Goal: Find specific fact

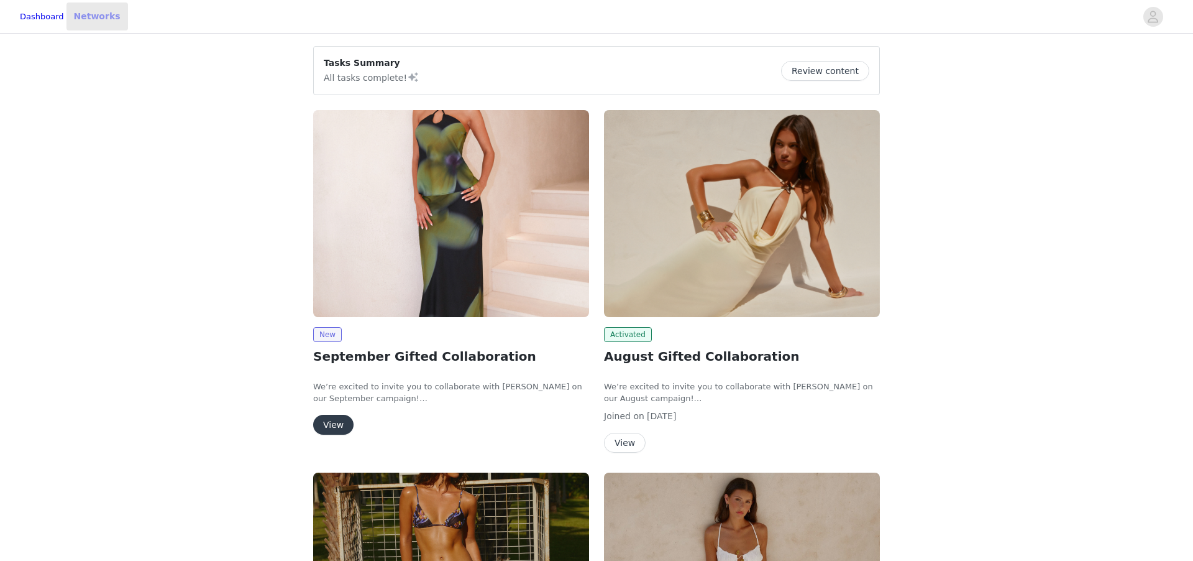
click at [111, 17] on link "Networks" at bounding box center [97, 16] width 62 height 28
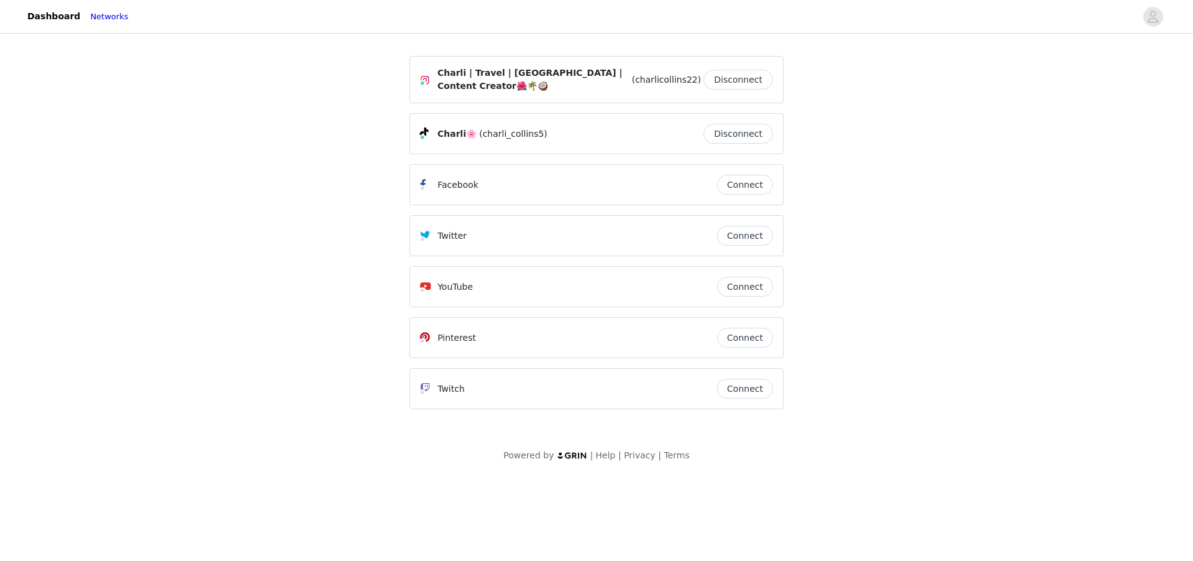
click at [680, 81] on span "(charlicollins22)" at bounding box center [667, 79] width 70 height 13
copy span "charlicollins22"
